Goal: Transaction & Acquisition: Purchase product/service

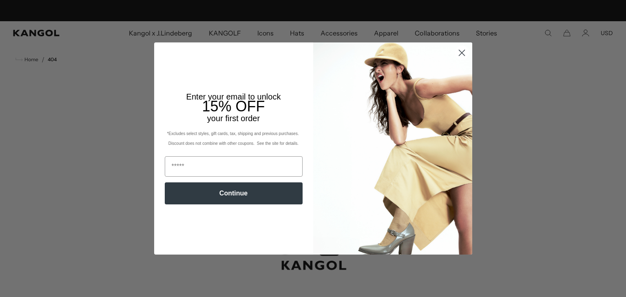
scroll to position [0, 168]
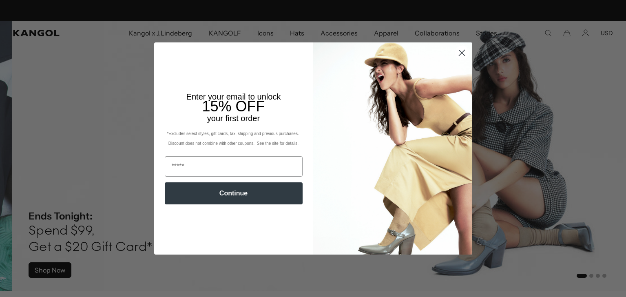
scroll to position [0, 168]
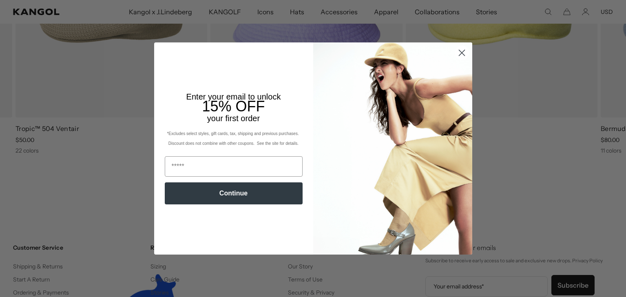
scroll to position [0, 168]
